Goal: Task Accomplishment & Management: Manage account settings

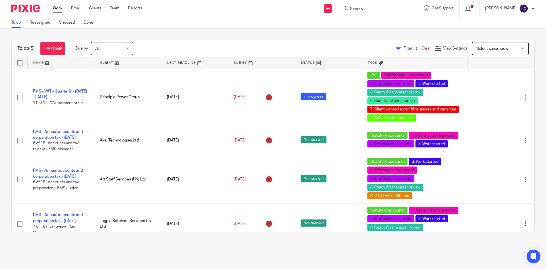
click at [365, 7] on input "Search" at bounding box center [375, 9] width 51 height 5
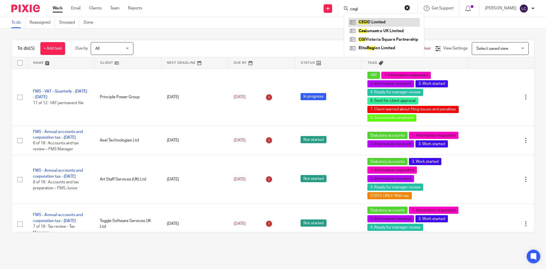
type input "cegi"
click at [372, 23] on link at bounding box center [383, 22] width 71 height 9
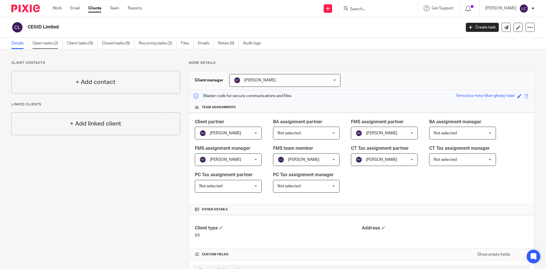
click at [44, 47] on link "Open tasks (2)" at bounding box center [47, 43] width 30 height 11
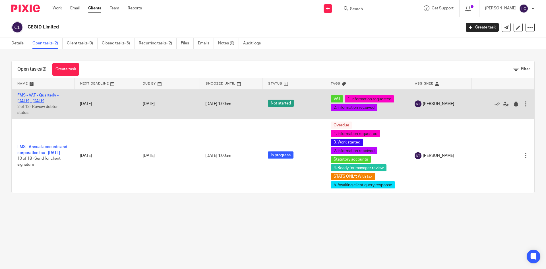
click at [32, 100] on link "FMS - VAT - Quarterly - May - July, 2025" at bounding box center [37, 98] width 41 height 10
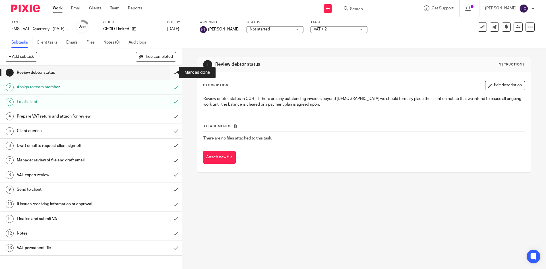
click at [168, 72] on input "submit" at bounding box center [91, 72] width 182 height 14
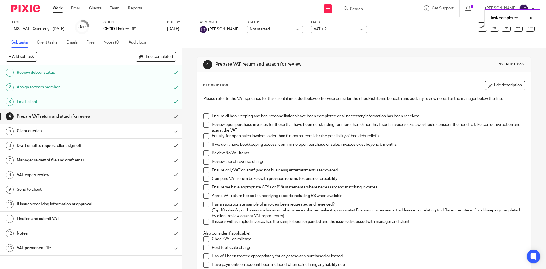
click at [206, 117] on span at bounding box center [206, 116] width 6 height 6
click at [206, 123] on span at bounding box center [206, 125] width 6 height 6
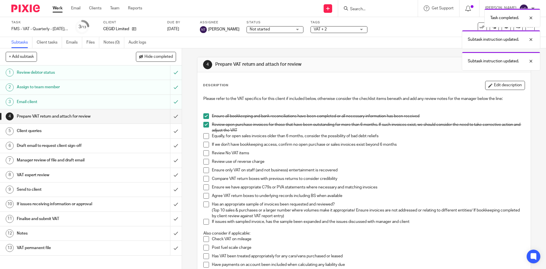
click at [205, 139] on span at bounding box center [206, 136] width 6 height 6
click at [204, 145] on span at bounding box center [206, 145] width 6 height 6
click at [206, 153] on span at bounding box center [206, 153] width 6 height 6
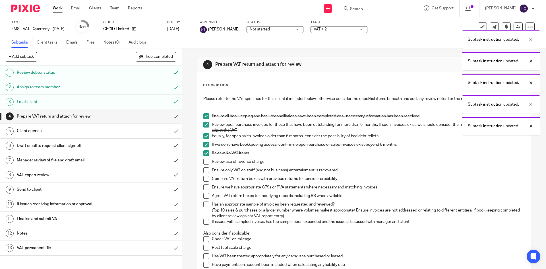
click at [205, 163] on span at bounding box center [206, 162] width 6 height 6
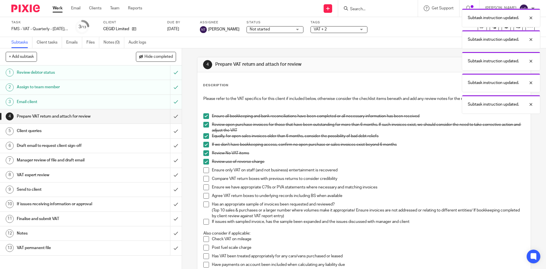
click at [204, 170] on span at bounding box center [206, 170] width 6 height 6
click at [205, 179] on span at bounding box center [206, 179] width 6 height 6
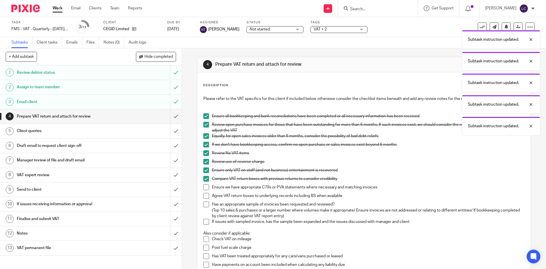
click at [206, 186] on span at bounding box center [206, 187] width 6 height 6
click at [206, 195] on span at bounding box center [206, 196] width 6 height 6
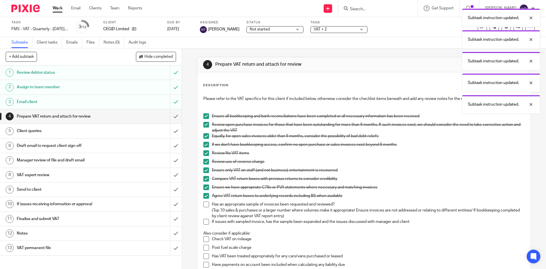
click at [205, 203] on span at bounding box center [206, 204] width 6 height 6
click at [205, 222] on span at bounding box center [206, 222] width 6 height 6
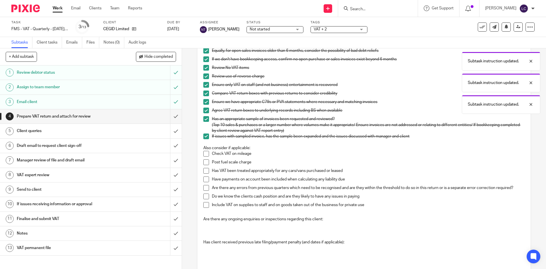
click at [203, 152] on span at bounding box center [206, 154] width 6 height 6
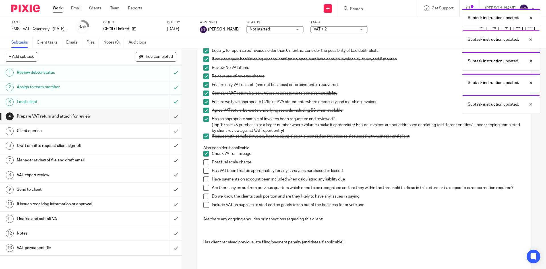
drag, startPoint x: 204, startPoint y: 160, endPoint x: 205, endPoint y: 164, distance: 3.7
click at [204, 160] on span at bounding box center [206, 162] width 6 height 6
click at [205, 168] on span at bounding box center [206, 171] width 6 height 6
click at [204, 178] on span at bounding box center [206, 179] width 6 height 6
click at [203, 187] on span at bounding box center [206, 188] width 6 height 6
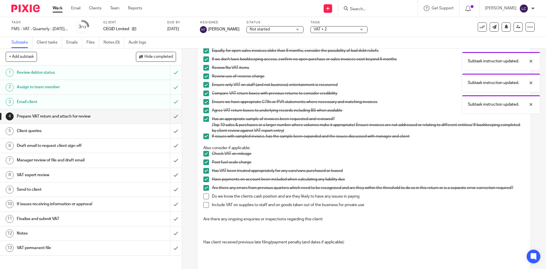
click at [205, 195] on span at bounding box center [206, 196] width 6 height 6
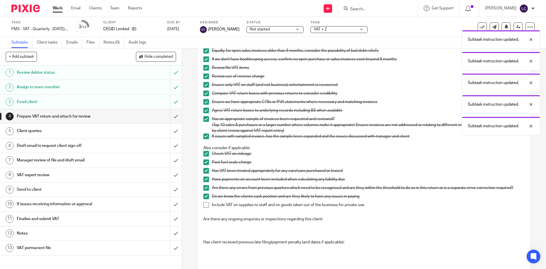
click at [205, 201] on li "Do we know the clients cash position and are they likely to have any issues in …" at bounding box center [363, 197] width 321 height 9
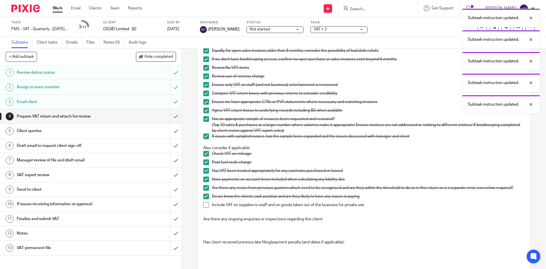
click at [205, 202] on span at bounding box center [206, 205] width 6 height 6
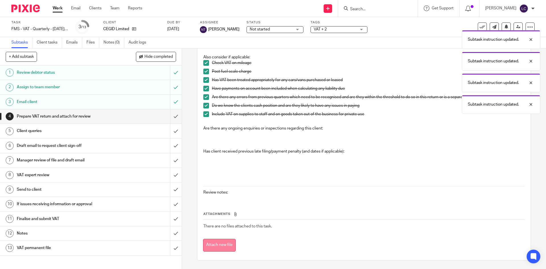
click at [221, 242] on button "Attach new file" at bounding box center [219, 245] width 33 height 13
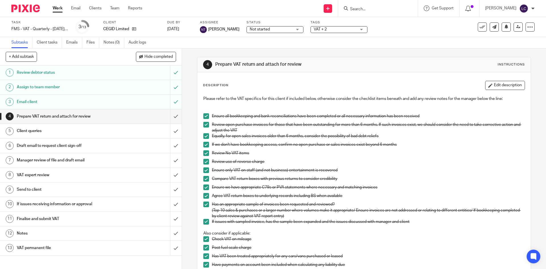
scroll to position [176, 0]
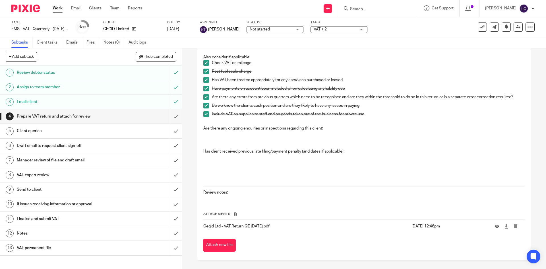
click at [220, 237] on div "Attachments Cegid Ltd - VAT Return QE [DATE].pdf [DATE] 12:46pm Attach new file" at bounding box center [364, 226] width 322 height 52
click at [220, 243] on button "Attach new file" at bounding box center [219, 245] width 33 height 13
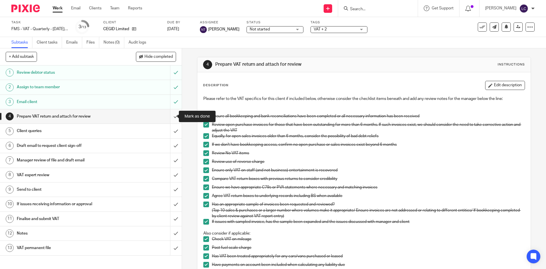
click at [168, 113] on input "submit" at bounding box center [91, 116] width 182 height 14
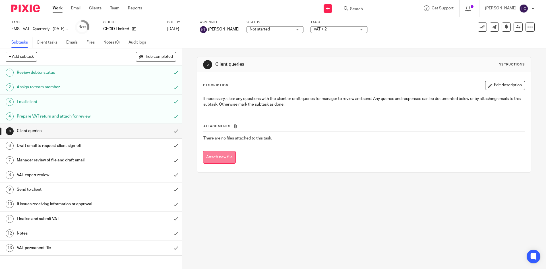
click at [226, 153] on button "Attach new file" at bounding box center [219, 157] width 33 height 13
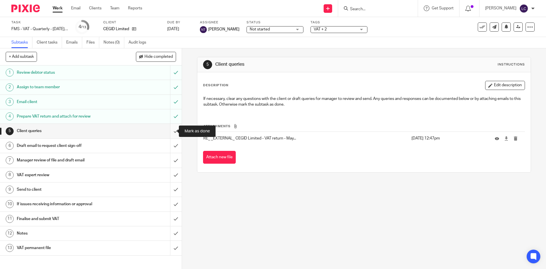
click at [170, 133] on input "submit" at bounding box center [91, 131] width 182 height 14
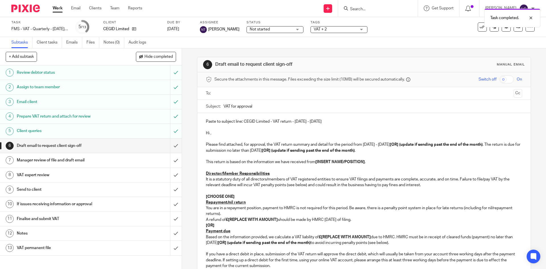
drag, startPoint x: 337, startPoint y: 121, endPoint x: 198, endPoint y: 113, distance: 139.1
click at [195, 113] on div "6 Draft email to request client sign-off Manual email Secure the attachments in…" at bounding box center [364, 158] width 364 height 220
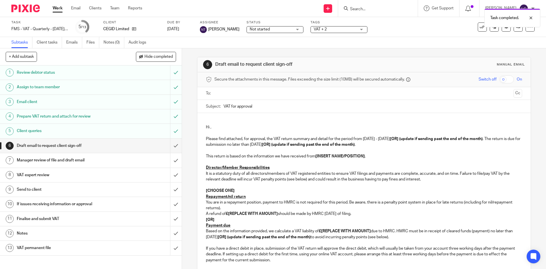
click at [218, 127] on p "Hi ," at bounding box center [364, 127] width 316 height 6
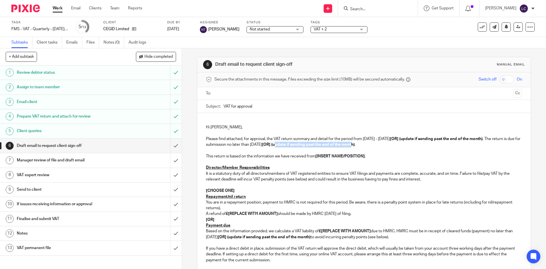
drag, startPoint x: 380, startPoint y: 143, endPoint x: 303, endPoint y: 147, distance: 77.2
click at [303, 147] on p "Please find attached, for approval, the VAT return summary and detail for the p…" at bounding box center [364, 142] width 316 height 12
click at [303, 145] on p "Please find attached, for approval, the VAT return summary and detail for the p…" at bounding box center [364, 142] width 316 height 12
drag, startPoint x: 392, startPoint y: 138, endPoint x: 484, endPoint y: 140, distance: 91.9
click at [483, 140] on strong "[OR] (update if sending past the end of the month)" at bounding box center [436, 139] width 93 height 4
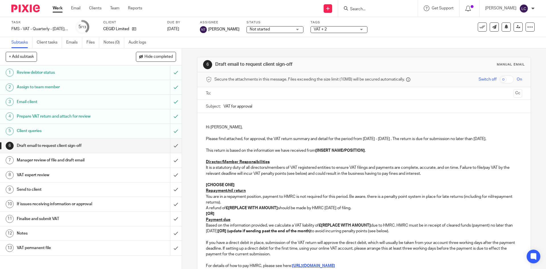
drag, startPoint x: 351, startPoint y: 147, endPoint x: 317, endPoint y: 148, distance: 34.1
click at [317, 148] on p "This return is based on the information we have received from [INSERT NAME/POSI…" at bounding box center [364, 151] width 316 height 6
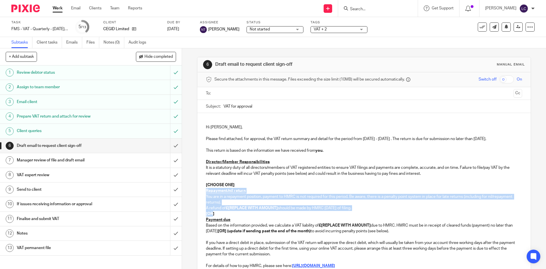
drag, startPoint x: 236, startPoint y: 186, endPoint x: 211, endPoint y: 211, distance: 35.4
click at [211, 211] on div "Hi Amadou, Please find attached, for approval, the VAT return summary and detai…" at bounding box center [363, 230] width 333 height 235
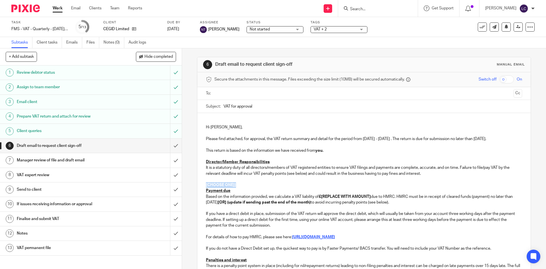
drag, startPoint x: 238, startPoint y: 185, endPoint x: 200, endPoint y: 183, distance: 37.6
click at [200, 183] on div "Hi Amadou, Please find attached, for approval, the VAT return summary and detai…" at bounding box center [363, 216] width 333 height 206
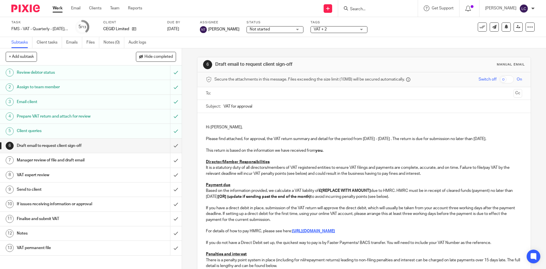
scroll to position [95, 0]
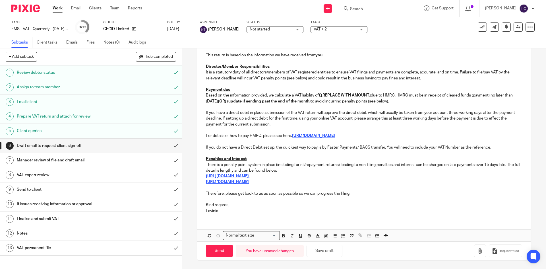
click at [373, 95] on p "Based on the information provided, we calculate a VAT liability of £[REPLACE WI…" at bounding box center [364, 98] width 316 height 12
click at [347, 142] on p at bounding box center [364, 142] width 316 height 6
click at [322, 95] on p "Based on the information provided, we calculate a VAT liability of £ due to HMR…" at bounding box center [364, 98] width 316 height 12
click at [317, 113] on p "If you have a direct debit in place, submission of the VAT return will approve …" at bounding box center [364, 118] width 316 height 17
drag, startPoint x: 317, startPoint y: 103, endPoint x: 240, endPoint y: 104, distance: 76.5
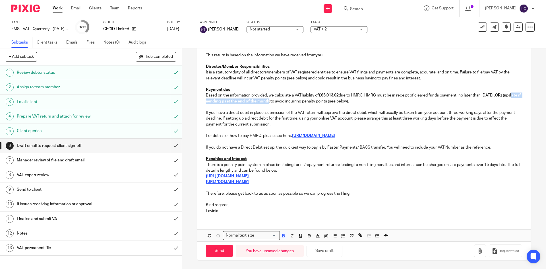
click at [240, 104] on p "Based on the information provided, we calculate a VAT liability of £65,013.02 d…" at bounding box center [364, 98] width 316 height 12
click at [326, 249] on button "Save draft" at bounding box center [325, 251] width 36 height 12
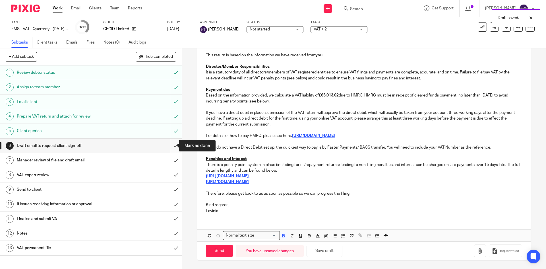
click at [173, 142] on input "submit" at bounding box center [91, 146] width 182 height 14
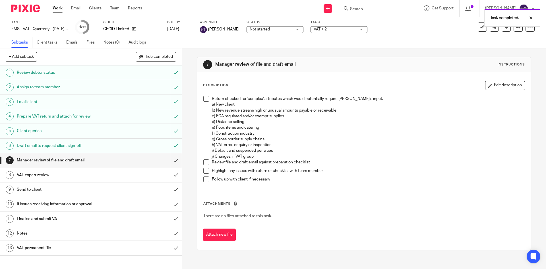
click at [281, 31] on span "Not started" at bounding box center [271, 29] width 43 height 6
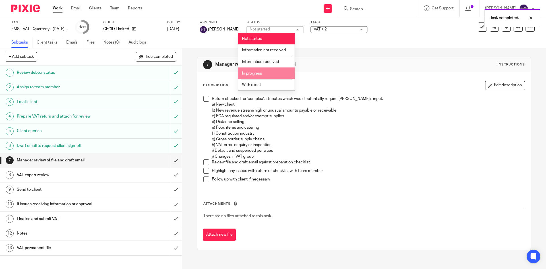
click at [269, 73] on li "In progress" at bounding box center [266, 73] width 56 height 12
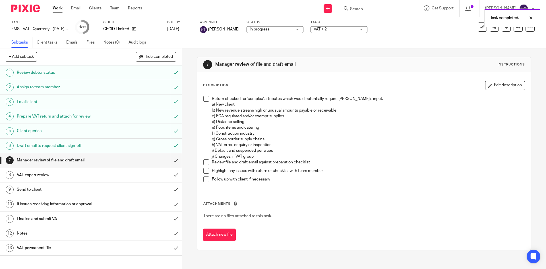
click at [338, 28] on span "VAT + 2" at bounding box center [335, 29] width 43 height 6
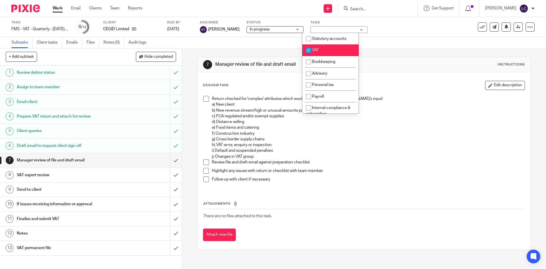
scroll to position [88, 0]
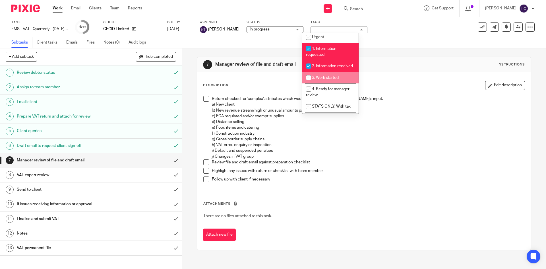
click at [309, 83] on input "checkbox" at bounding box center [308, 77] width 11 height 11
checkbox input "true"
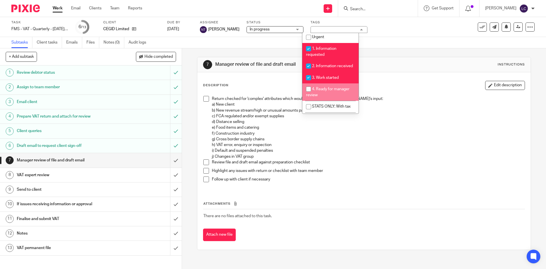
click at [309, 93] on input "checkbox" at bounding box center [308, 89] width 11 height 11
checkbox input "true"
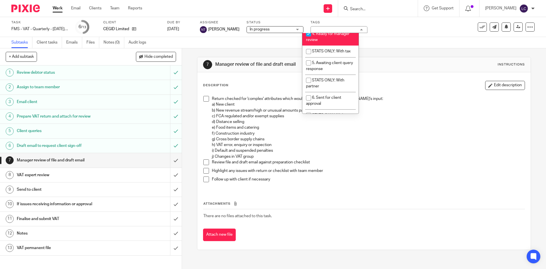
scroll to position [147, 0]
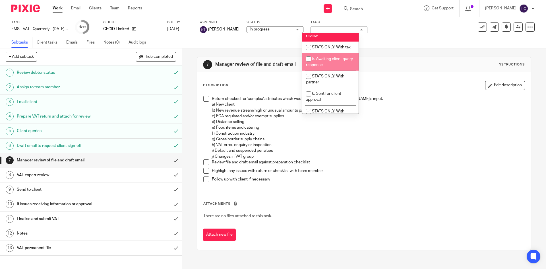
click at [308, 64] on input "checkbox" at bounding box center [308, 58] width 11 height 11
checkbox input "false"
click at [379, 59] on div "7 Manager review of file and draft email Instructions" at bounding box center [363, 64] width 333 height 15
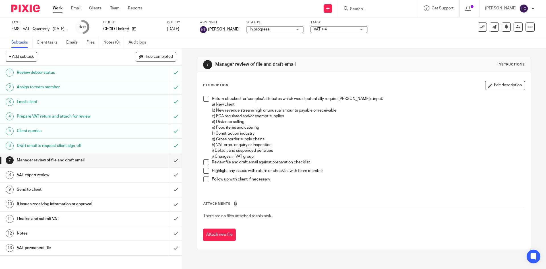
click at [20, 12] on img at bounding box center [25, 9] width 28 height 8
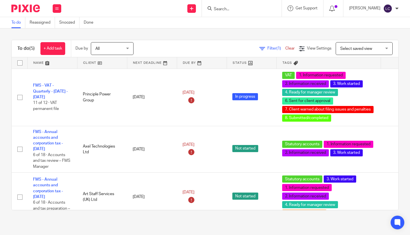
click at [249, 7] on input "Search" at bounding box center [238, 9] width 51 height 5
type input "ceg"
click at [244, 19] on link at bounding box center [247, 22] width 71 height 9
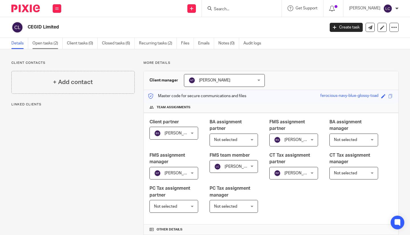
click at [53, 47] on link "Open tasks (2)" at bounding box center [47, 43] width 30 height 11
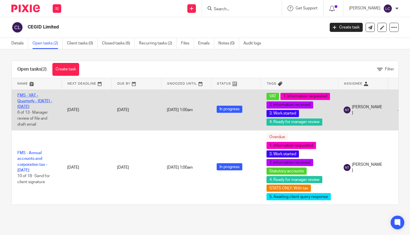
click at [38, 102] on link "FMS - VAT - Quarterly - [DATE] - [DATE]" at bounding box center [34, 101] width 35 height 16
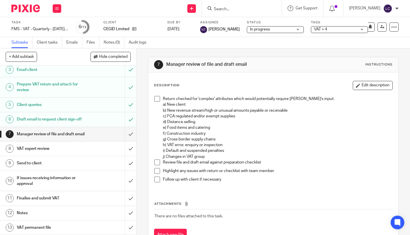
scroll to position [24, 0]
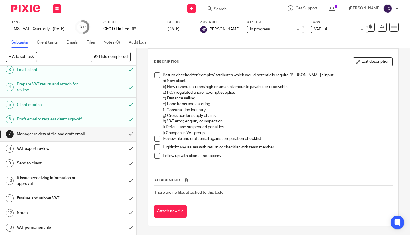
click at [58, 80] on h1 "Prepare VAT return and attach for review" at bounding box center [51, 87] width 68 height 15
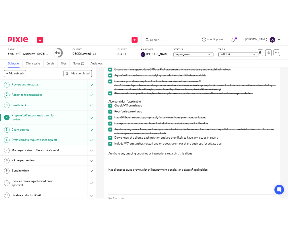
scroll to position [232, 0]
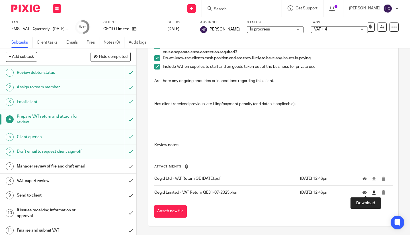
click at [372, 191] on icon at bounding box center [374, 192] width 4 height 4
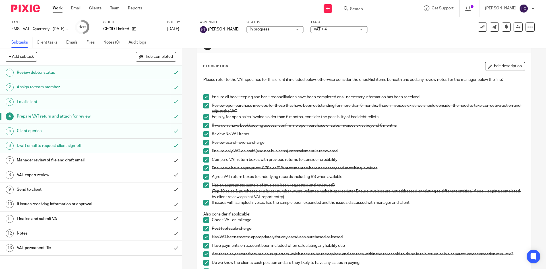
scroll to position [0, 0]
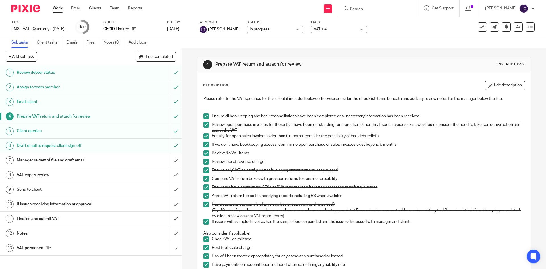
click at [323, 30] on span "VAT + 4" at bounding box center [335, 29] width 43 height 6
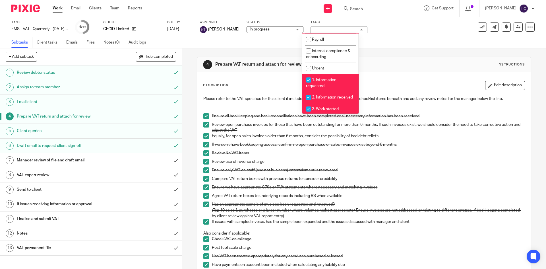
scroll to position [142, 0]
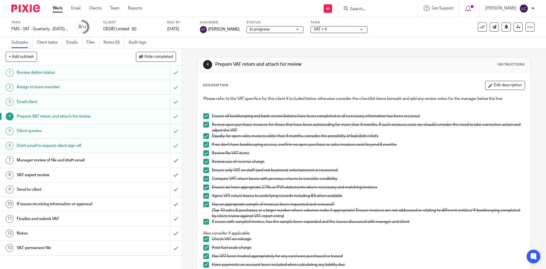
click at [33, 11] on img at bounding box center [25, 9] width 28 height 8
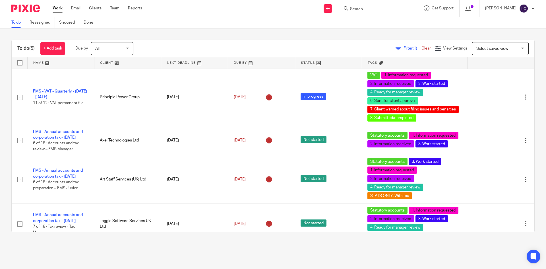
click at [371, 10] on input "Search" at bounding box center [375, 9] width 51 height 5
type input "l"
type input "n"
type input "yup"
click at [399, 20] on link at bounding box center [385, 22] width 75 height 9
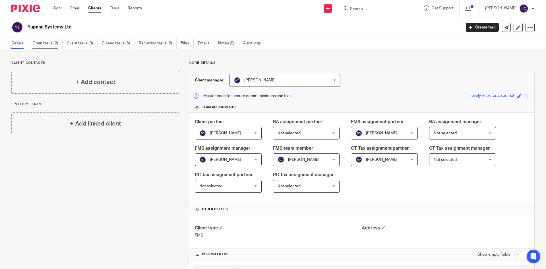
click at [46, 44] on link "Open tasks (2)" at bounding box center [47, 43] width 30 height 11
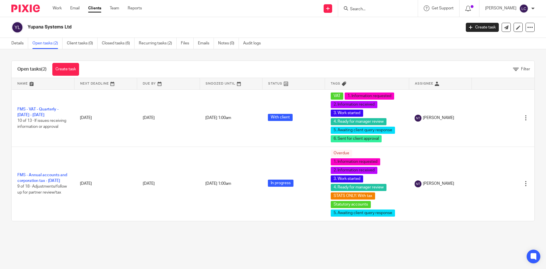
click at [378, 8] on input "Search" at bounding box center [375, 9] width 51 height 5
type input "yu"
click at [404, 20] on link at bounding box center [383, 22] width 71 height 9
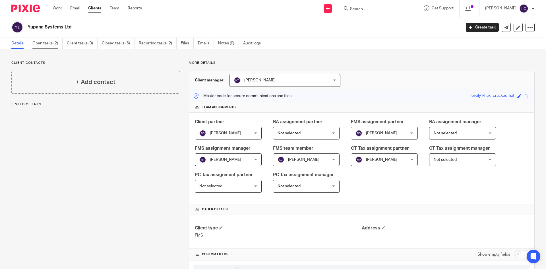
click at [53, 43] on link "Open tasks (2)" at bounding box center [47, 43] width 30 height 11
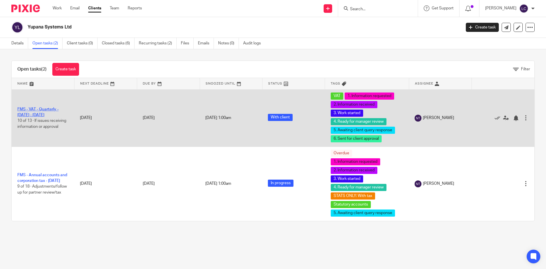
click at [36, 108] on link "FMS - VAT - Quarterly - [DATE] - [DATE]" at bounding box center [37, 112] width 41 height 10
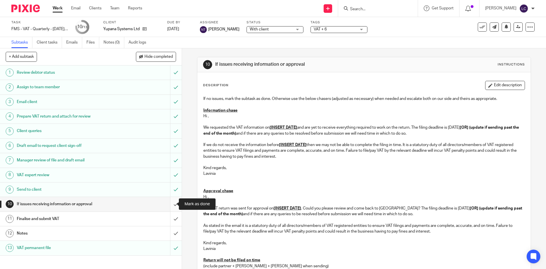
click at [169, 204] on input "submit" at bounding box center [91, 204] width 182 height 14
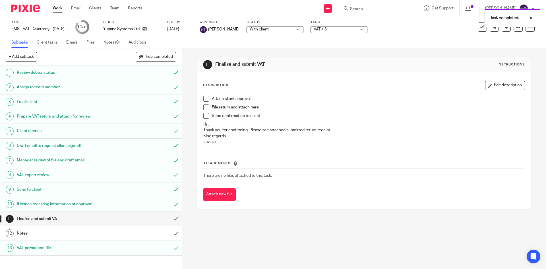
click at [203, 100] on span at bounding box center [206, 99] width 6 height 6
click at [204, 106] on span at bounding box center [206, 107] width 6 height 6
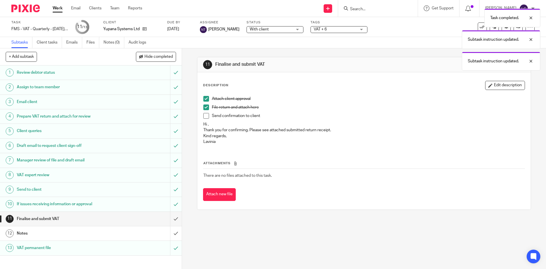
click at [204, 114] on span at bounding box center [206, 116] width 6 height 6
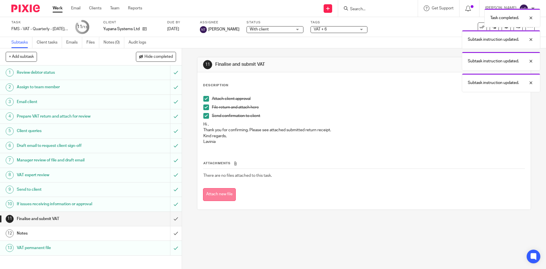
click at [221, 196] on button "Attach new file" at bounding box center [219, 194] width 33 height 13
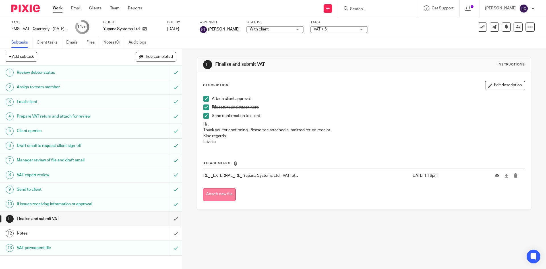
drag, startPoint x: 227, startPoint y: 194, endPoint x: 212, endPoint y: 249, distance: 56.5
click at [227, 194] on button "Attach new file" at bounding box center [219, 194] width 33 height 13
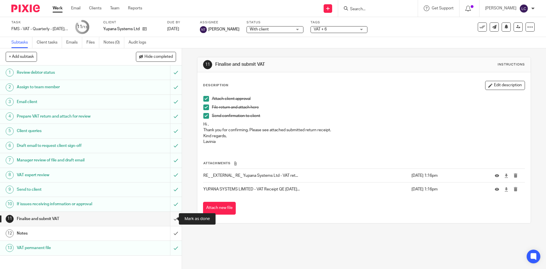
click at [170, 223] on input "submit" at bounding box center [91, 219] width 182 height 14
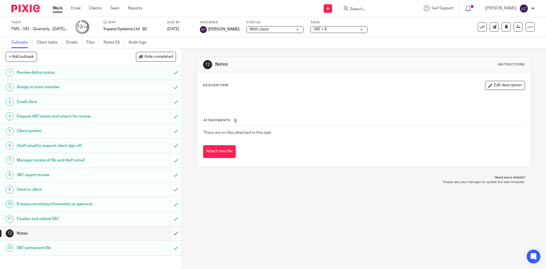
click at [171, 237] on input "submit" at bounding box center [91, 233] width 182 height 14
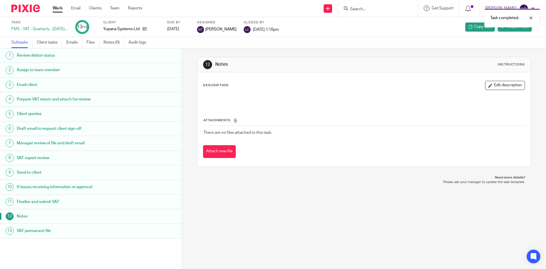
click at [23, 4] on div at bounding box center [23, 8] width 47 height 17
click at [23, 6] on img at bounding box center [25, 9] width 28 height 8
